Goal: Task Accomplishment & Management: Use online tool/utility

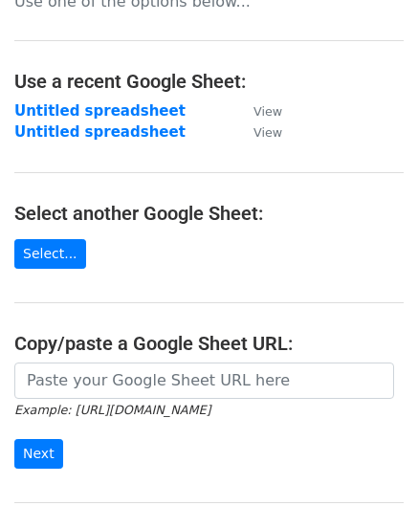
scroll to position [191, 0]
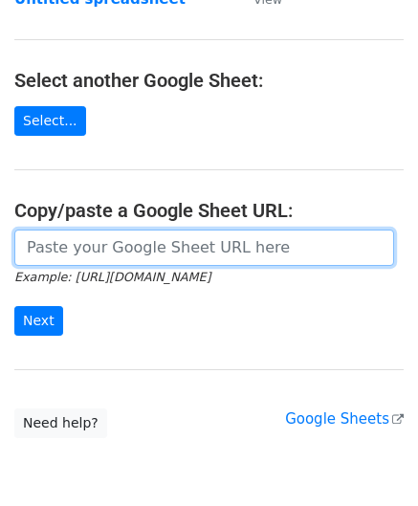
click at [77, 249] on input "url" at bounding box center [204, 248] width 380 height 36
paste input "[URL][DOMAIN_NAME]"
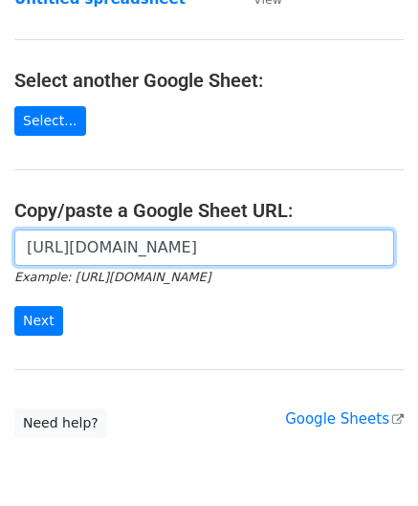
scroll to position [0, 417]
type input "[URL][DOMAIN_NAME]"
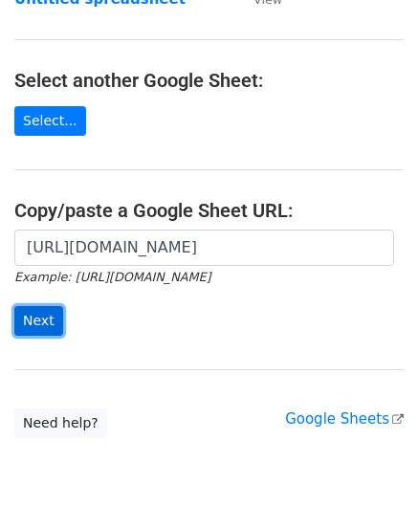
click at [44, 315] on input "Next" at bounding box center [38, 321] width 49 height 30
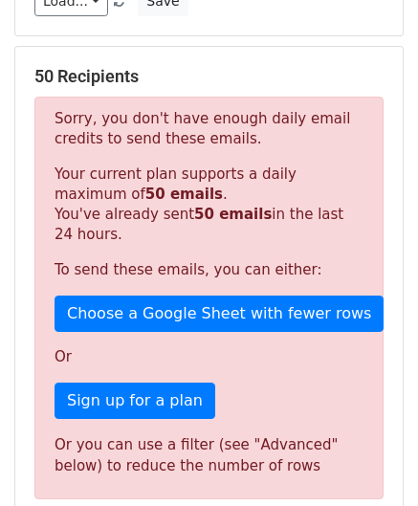
scroll to position [646, 0]
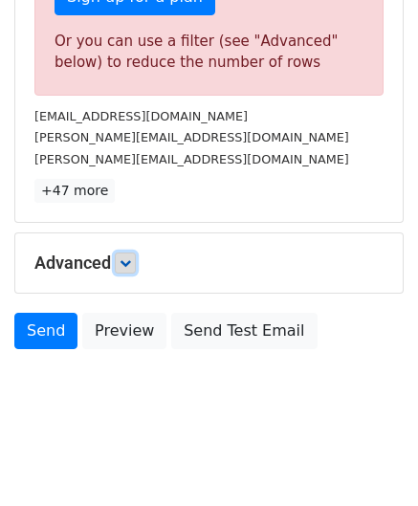
click at [130, 261] on icon at bounding box center [125, 262] width 11 height 11
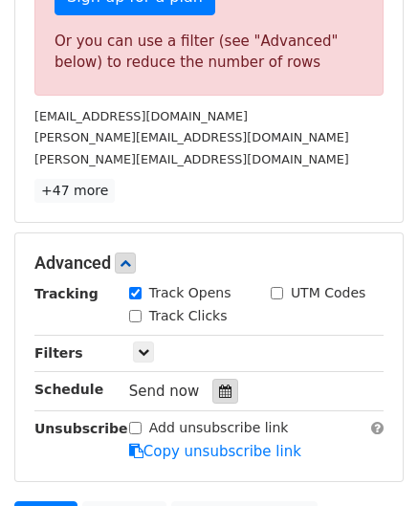
click at [219, 385] on icon at bounding box center [225, 391] width 12 height 13
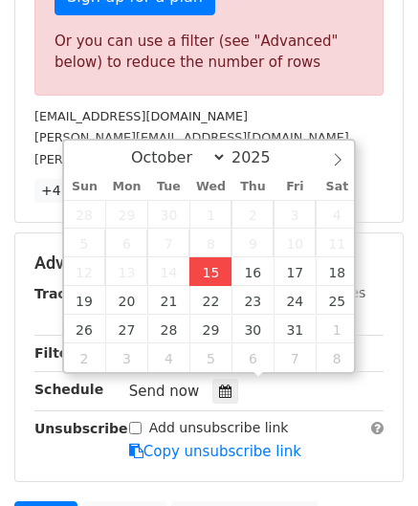
type input "2025-10-15 12:00"
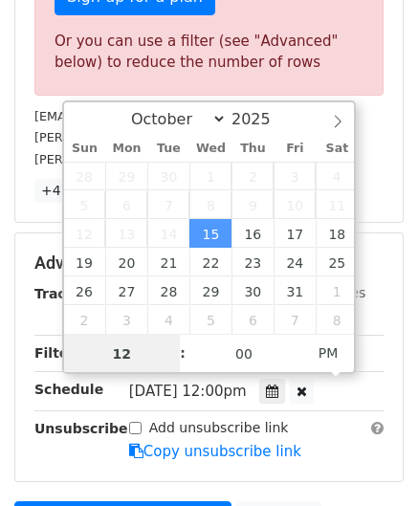
paste input "6"
type input "6"
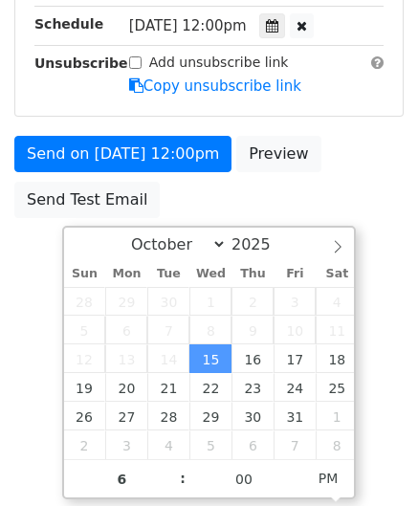
type input "2025-10-15 18:00"
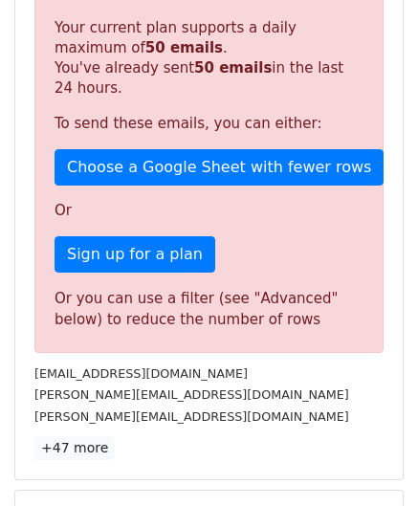
scroll to position [878, 0]
